Goal: Navigation & Orientation: Find specific page/section

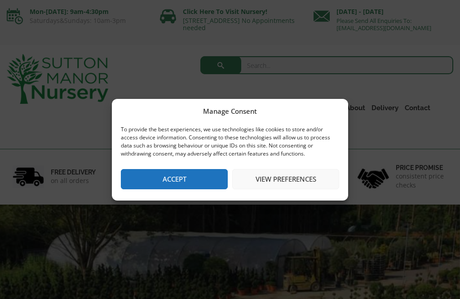
click at [200, 182] on button "Accept" at bounding box center [174, 179] width 107 height 20
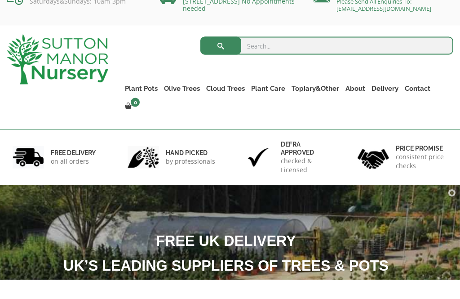
scroll to position [20, 0]
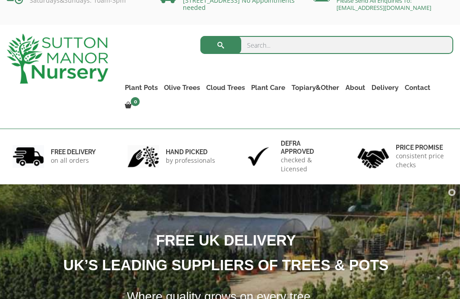
click at [0, 0] on link "Laurus Nobilis Bay Trees" at bounding box center [0, 0] width 0 height 0
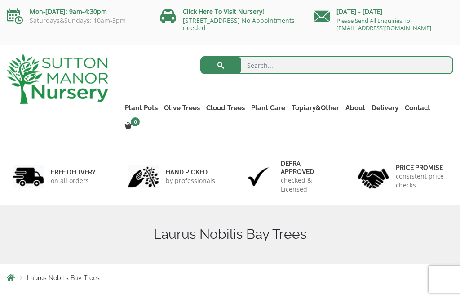
click at [0, 0] on link "Taxus Baccata (Yew)" at bounding box center [0, 0] width 0 height 0
click at [0, 0] on link "Ligustrums" at bounding box center [0, 0] width 0 height 0
